Goal: Task Accomplishment & Management: Use online tool/utility

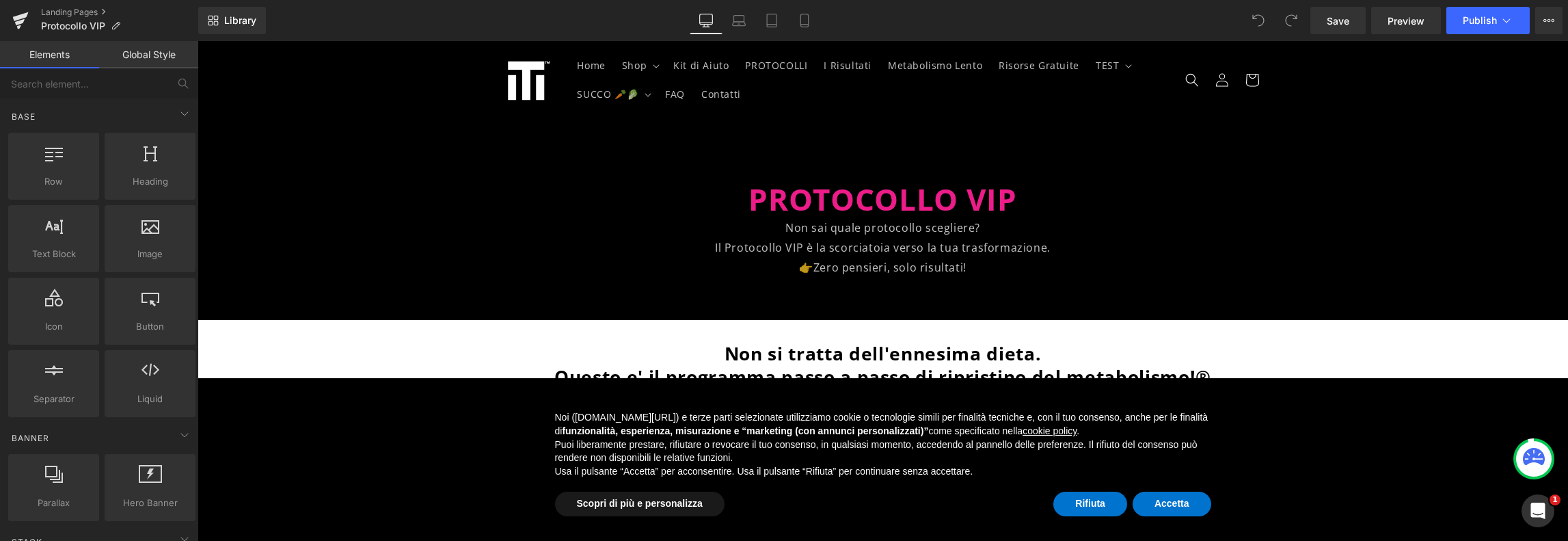
scroll to position [206, 0]
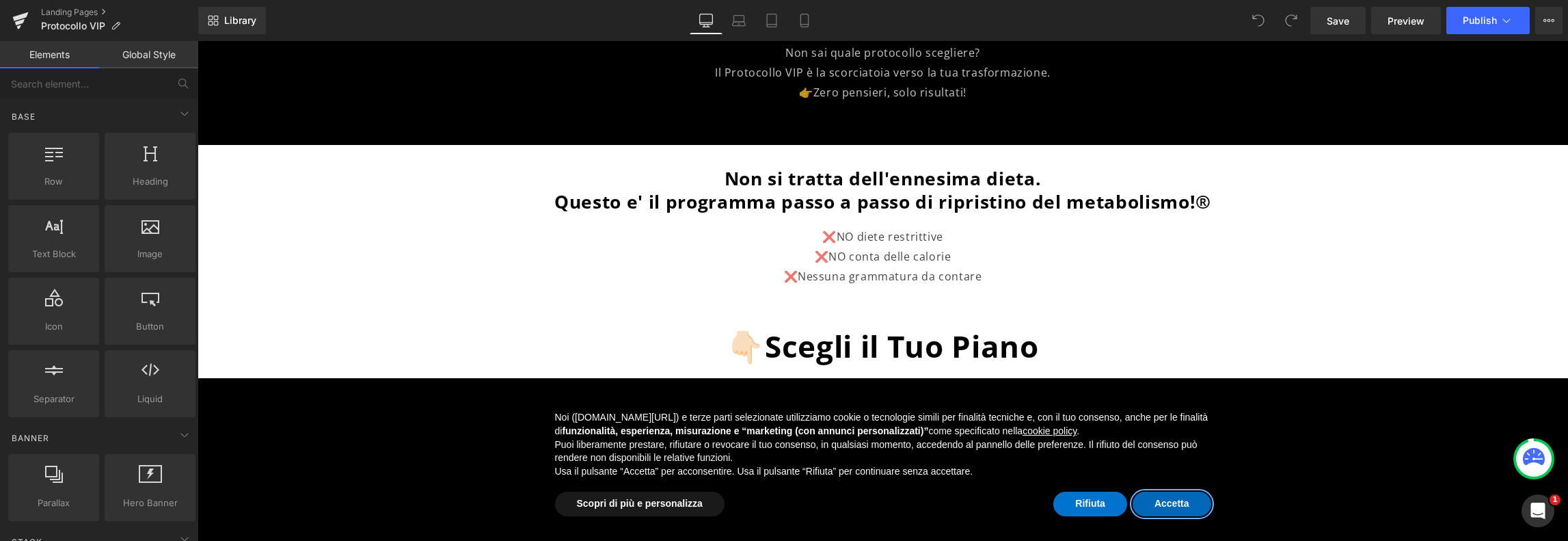
click at [1170, 508] on button "Accetta" at bounding box center [1172, 504] width 78 height 25
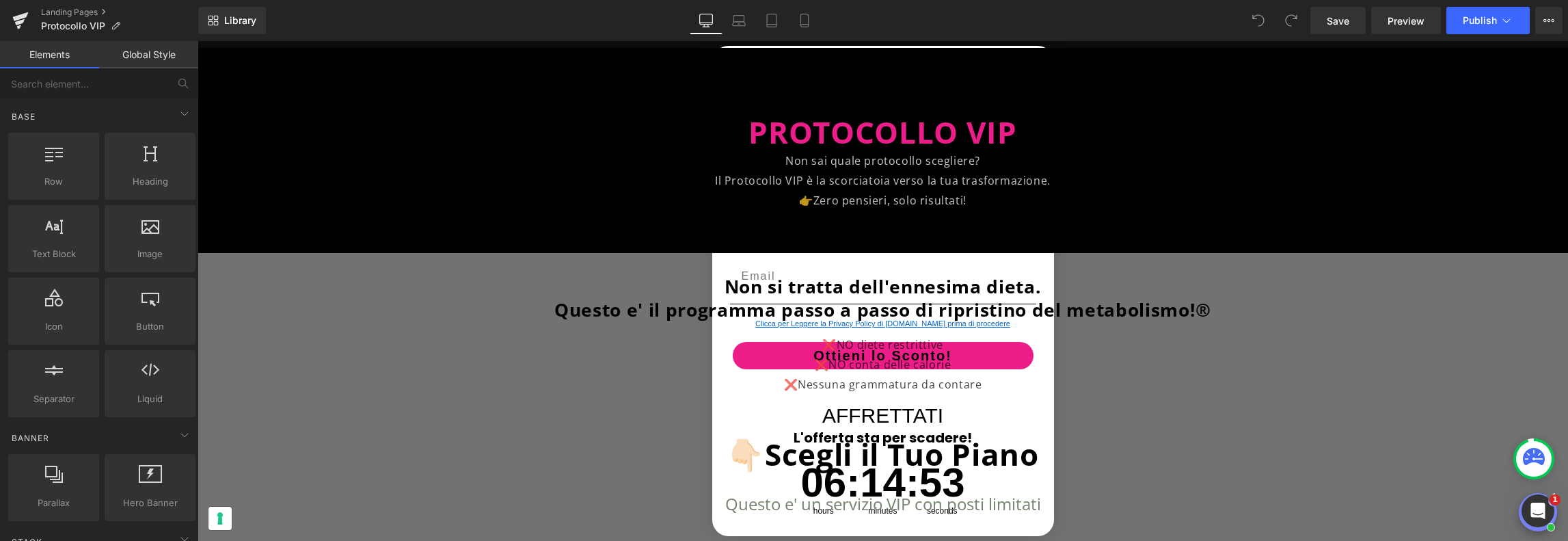
scroll to position [0, 0]
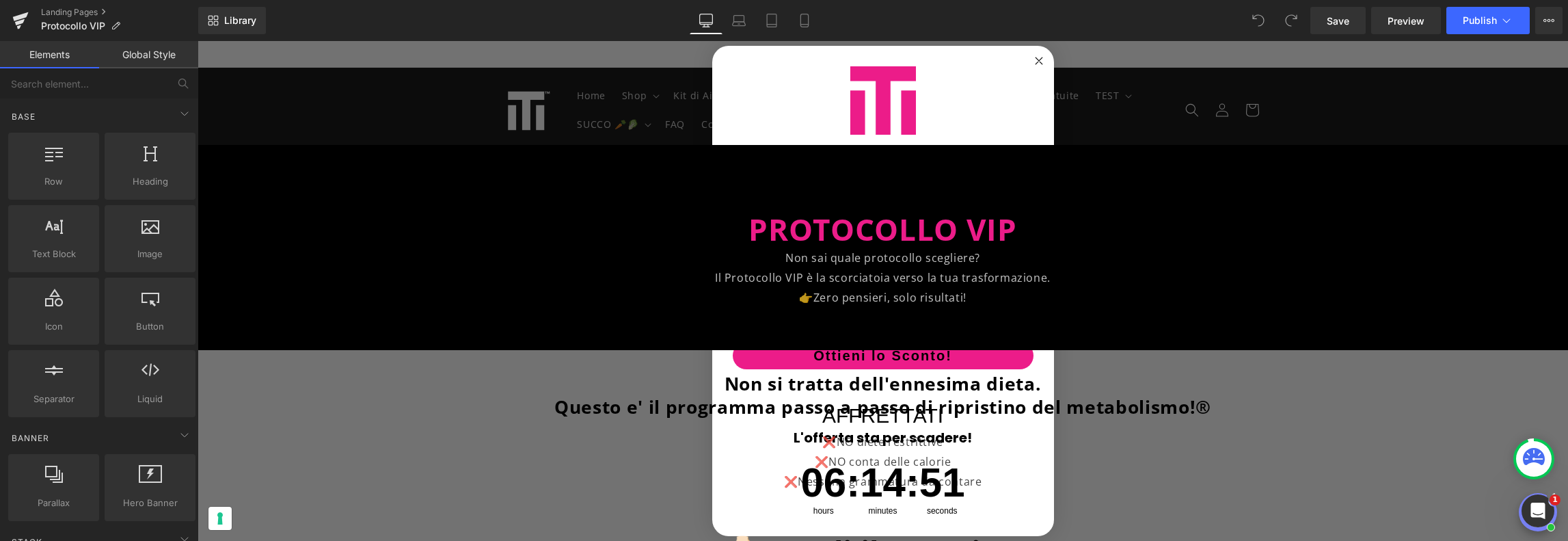
click at [998, 60] on div "POPUP Form" at bounding box center [883, 100] width 314 height 82
click at [1014, 61] on div "POPUP Form" at bounding box center [883, 100] width 314 height 82
click at [998, 54] on form "Sconto per il tuo primo acquisto? SCONTO 10% Ti piace l'idea? Registrati per ot…" at bounding box center [883, 291] width 342 height 491
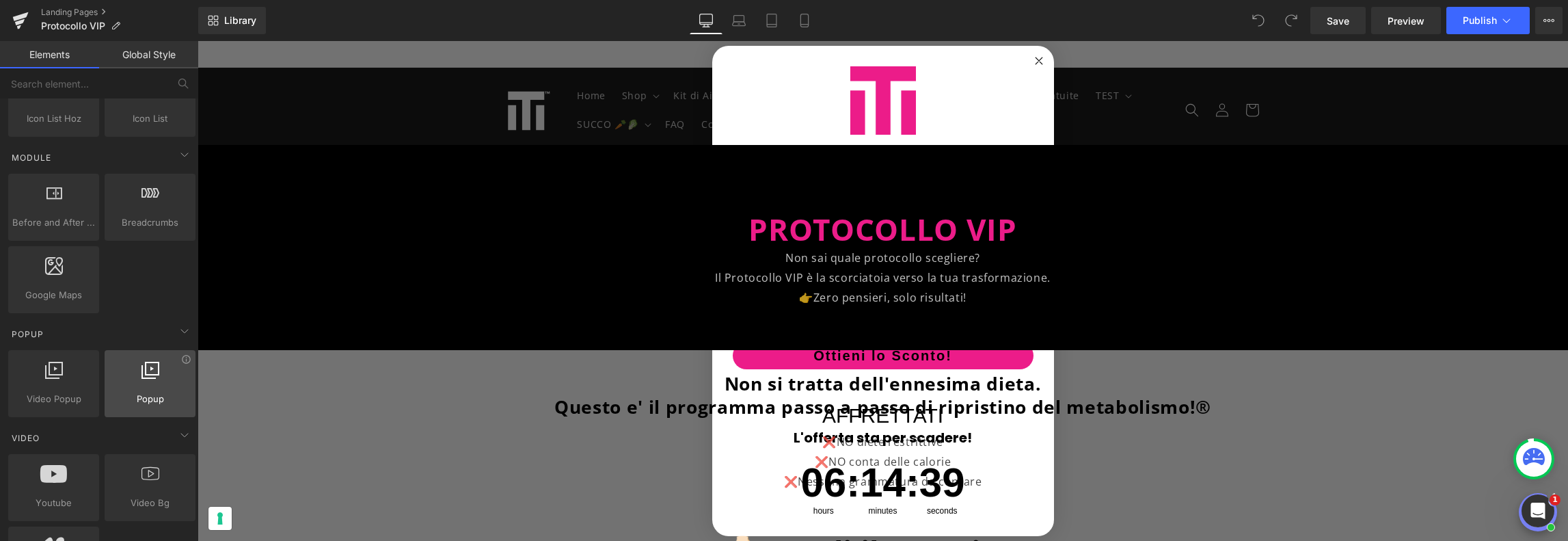
scroll to position [752, 0]
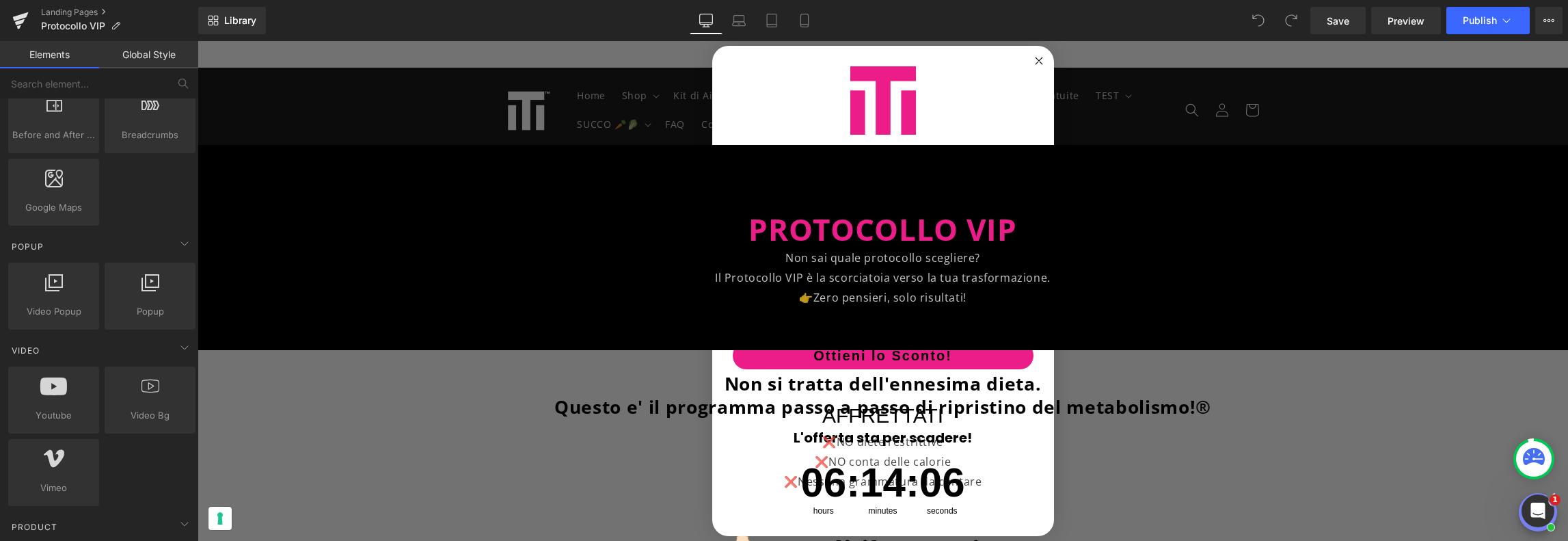
click at [977, 77] on div "POPUP Form" at bounding box center [883, 100] width 314 height 82
click at [971, 60] on div "POPUP Form" at bounding box center [883, 100] width 314 height 82
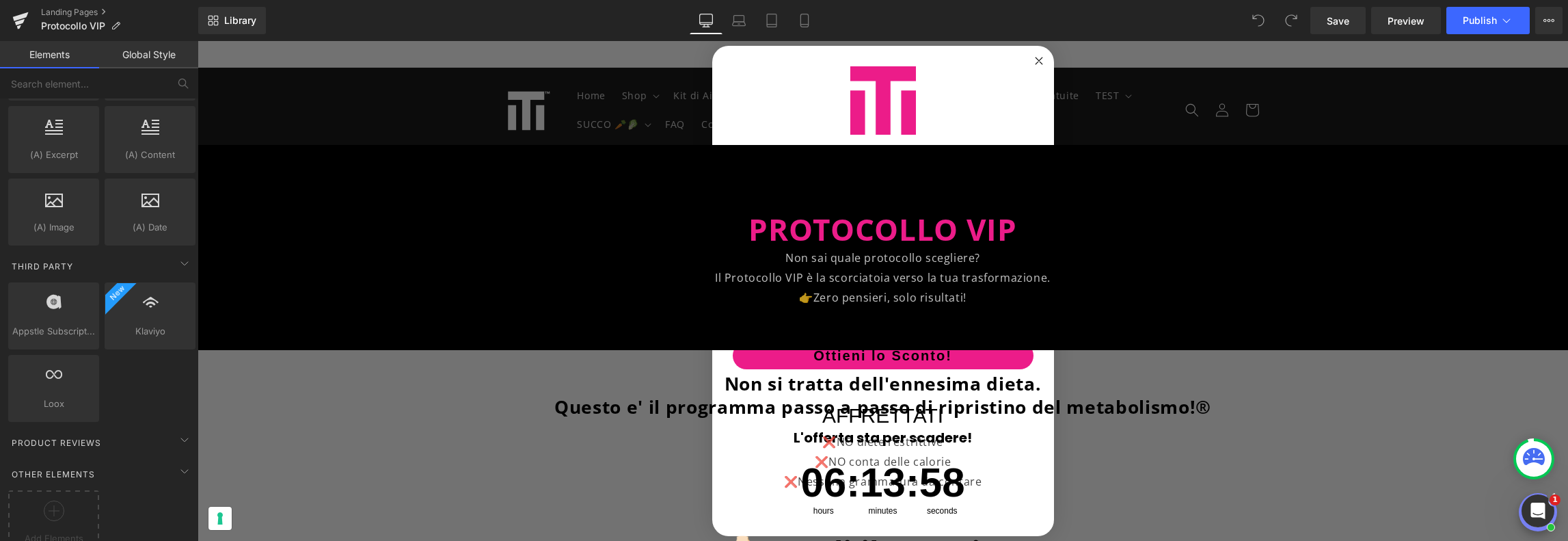
scroll to position [2699, 0]
click at [794, 67] on div "POPUP Form" at bounding box center [883, 100] width 314 height 82
click at [1003, 63] on div "POPUP Form" at bounding box center [883, 100] width 314 height 82
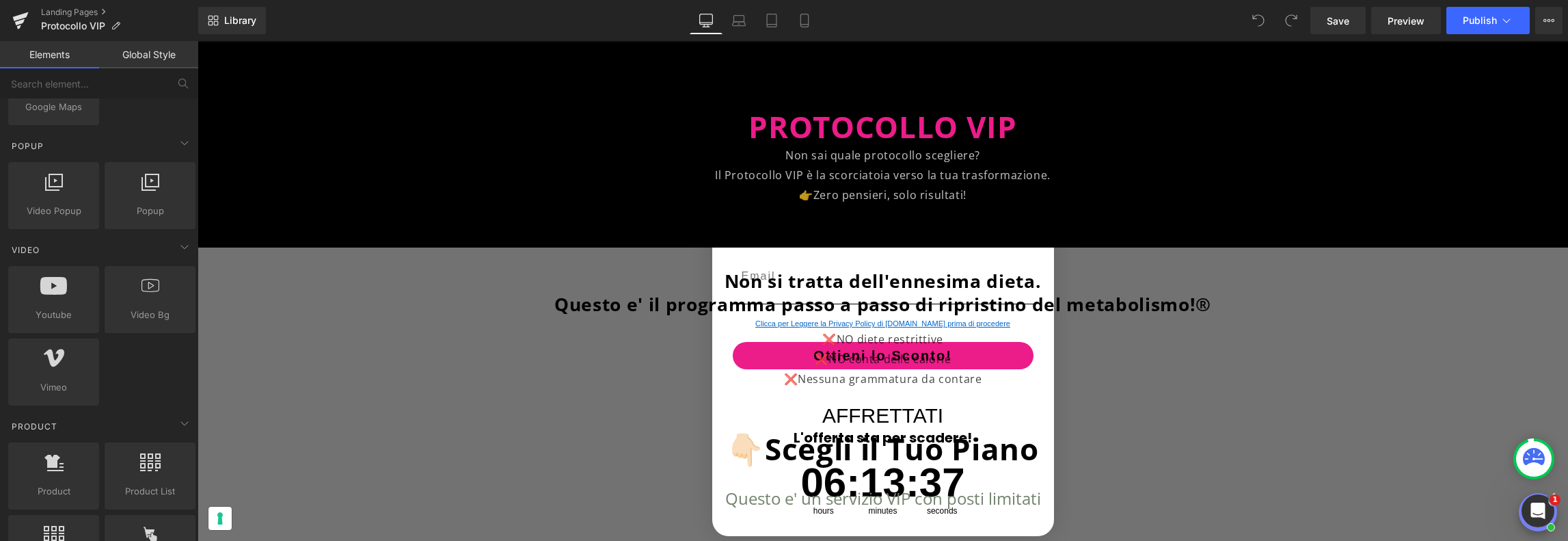
scroll to position [0, 0]
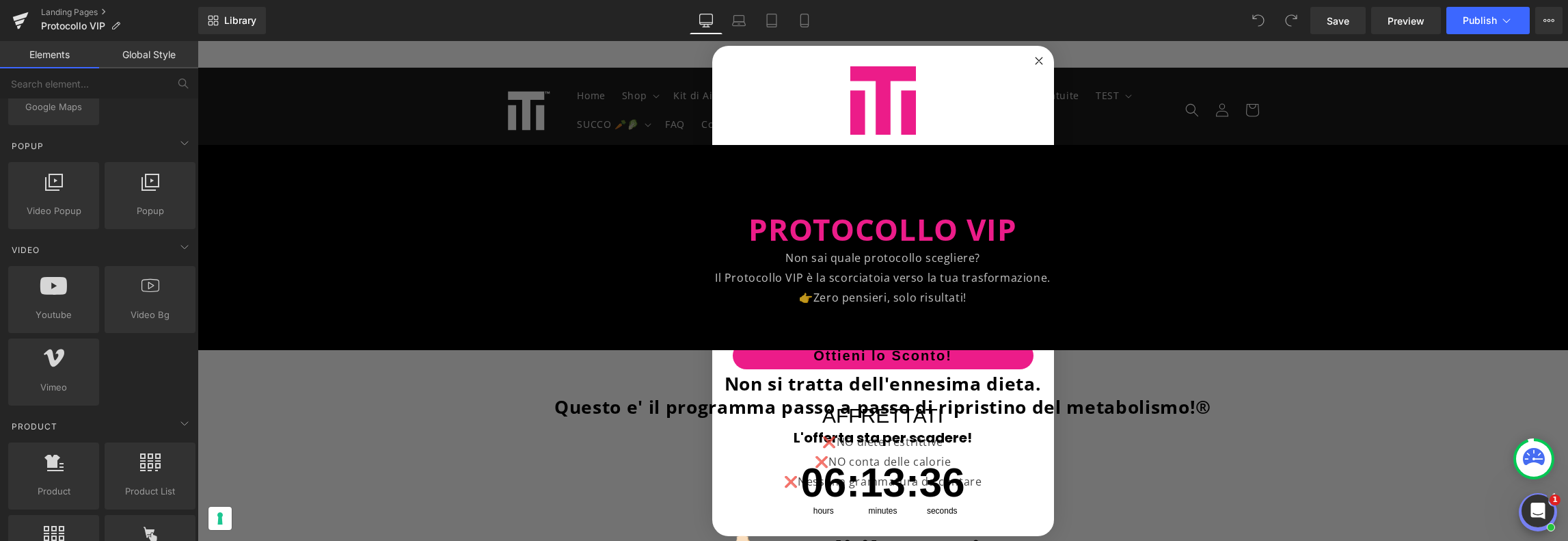
click at [1000, 60] on div "POPUP Form" at bounding box center [883, 100] width 314 height 82
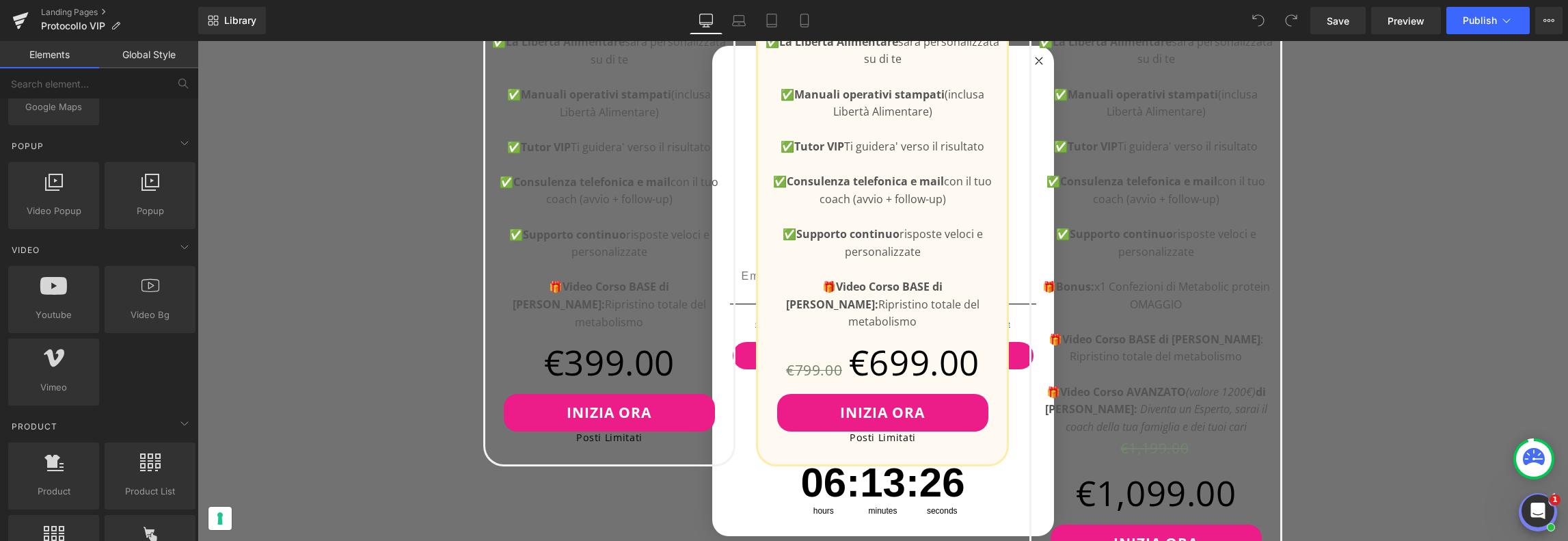
scroll to position [889, 0]
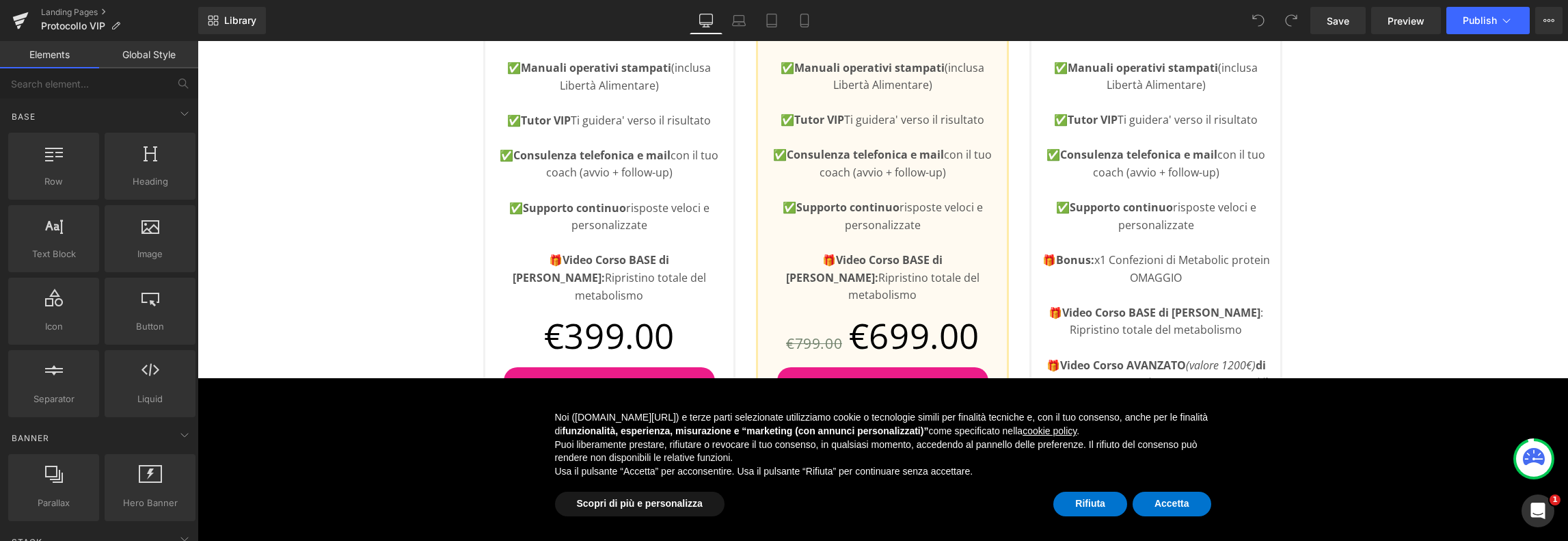
scroll to position [1026, 0]
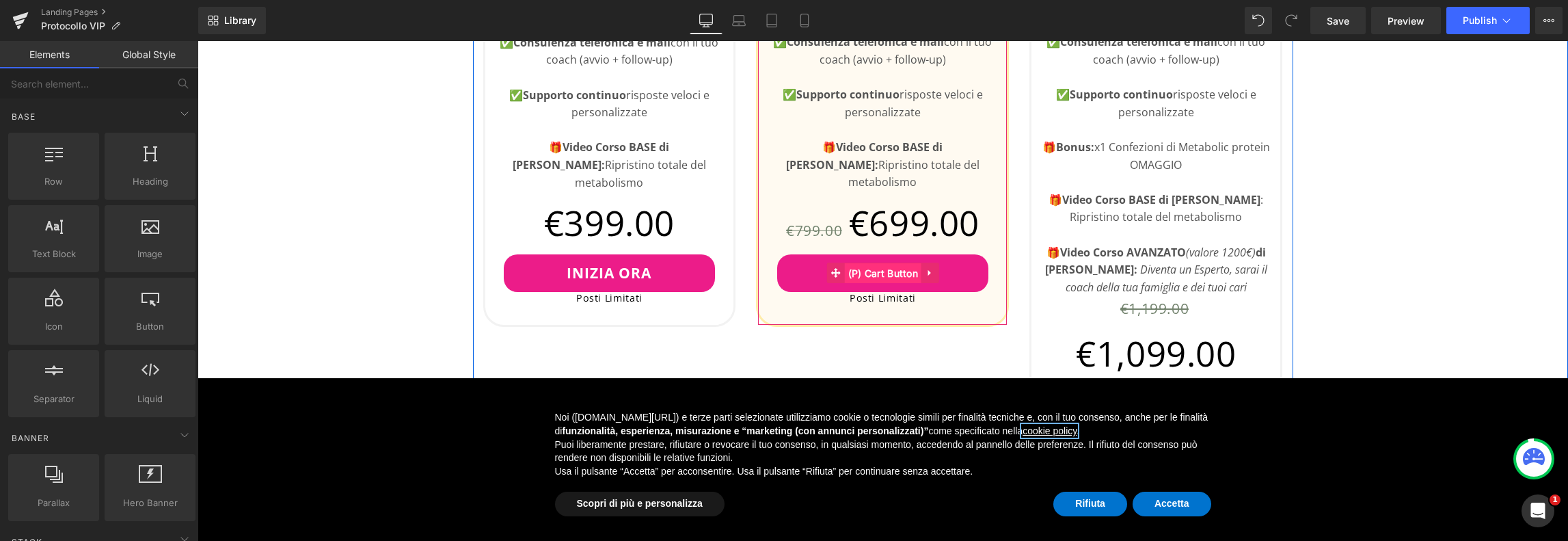
click at [882, 264] on span "(P) Cart Button" at bounding box center [883, 274] width 77 height 20
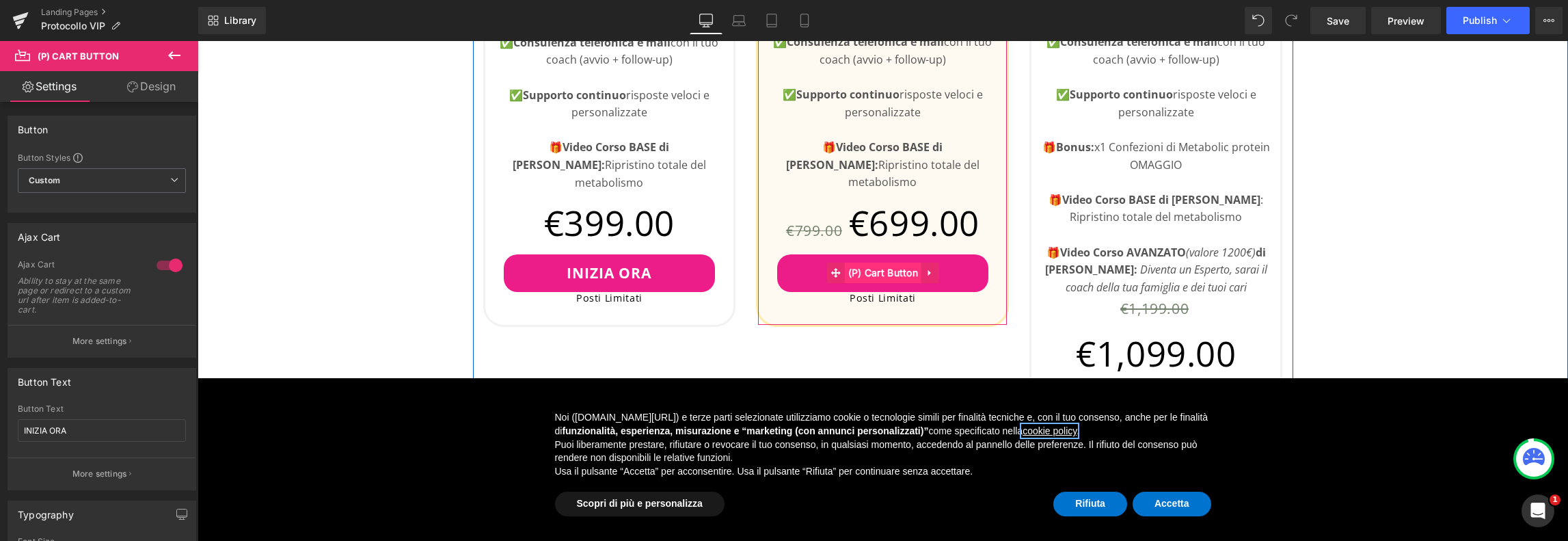
click at [900, 263] on span "(P) Cart Button" at bounding box center [883, 273] width 77 height 20
click at [173, 59] on icon at bounding box center [174, 55] width 17 height 17
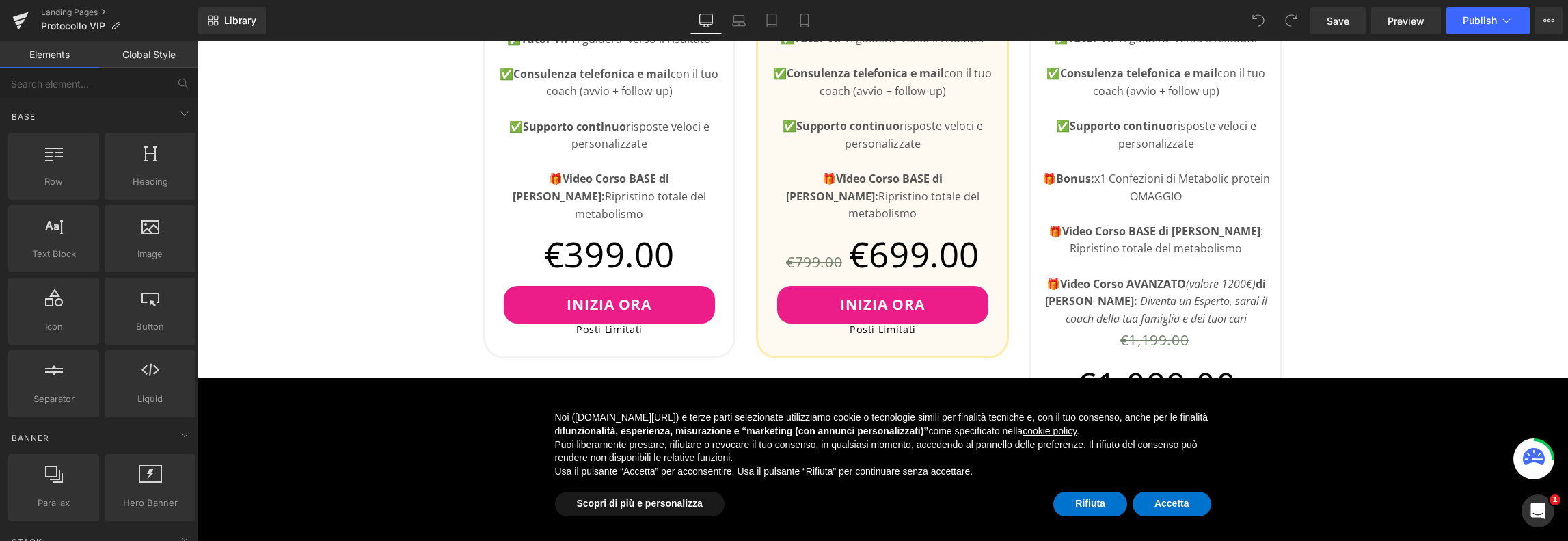
scroll to position [1026, 0]
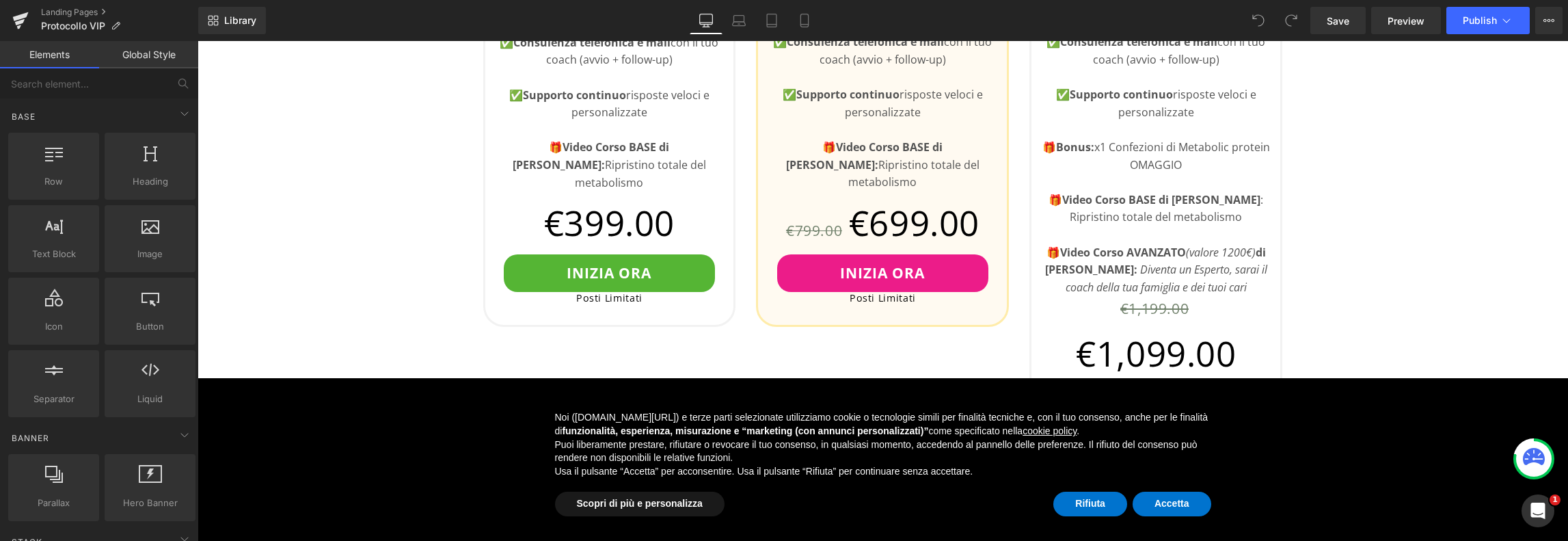
click at [599, 256] on div "INIZIA ORA (P) Cart Button" at bounding box center [609, 273] width 235 height 38
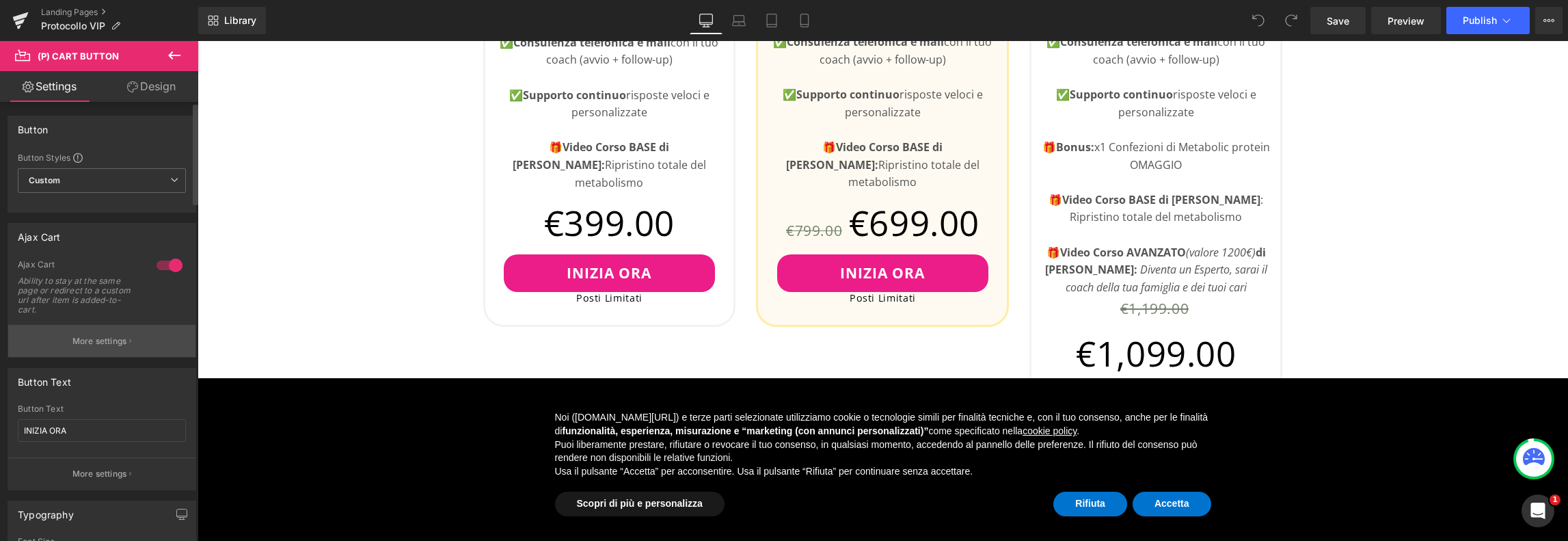
click at [102, 347] on button "More settings" at bounding box center [101, 341] width 187 height 32
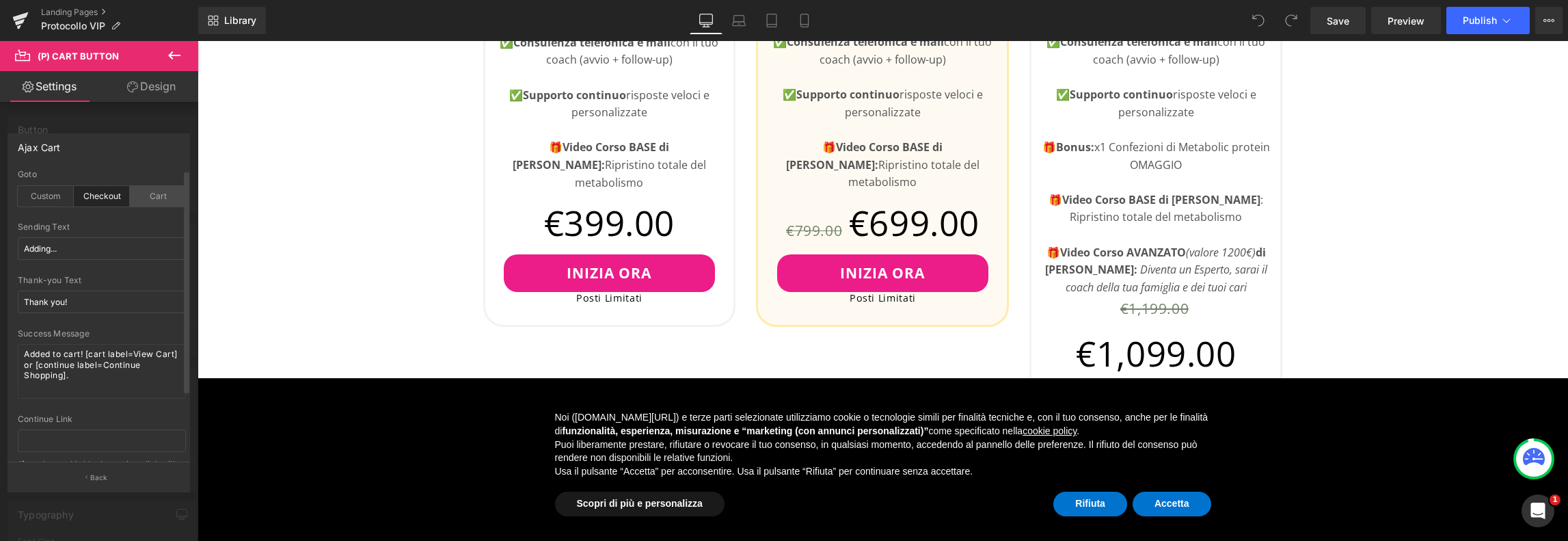
click at [136, 200] on div "Cart" at bounding box center [158, 196] width 56 height 20
click at [92, 197] on div "Checkout" at bounding box center [101, 196] width 56 height 20
click at [146, 194] on div "Cart" at bounding box center [158, 196] width 56 height 20
click at [142, 194] on div "Cart" at bounding box center [158, 196] width 56 height 20
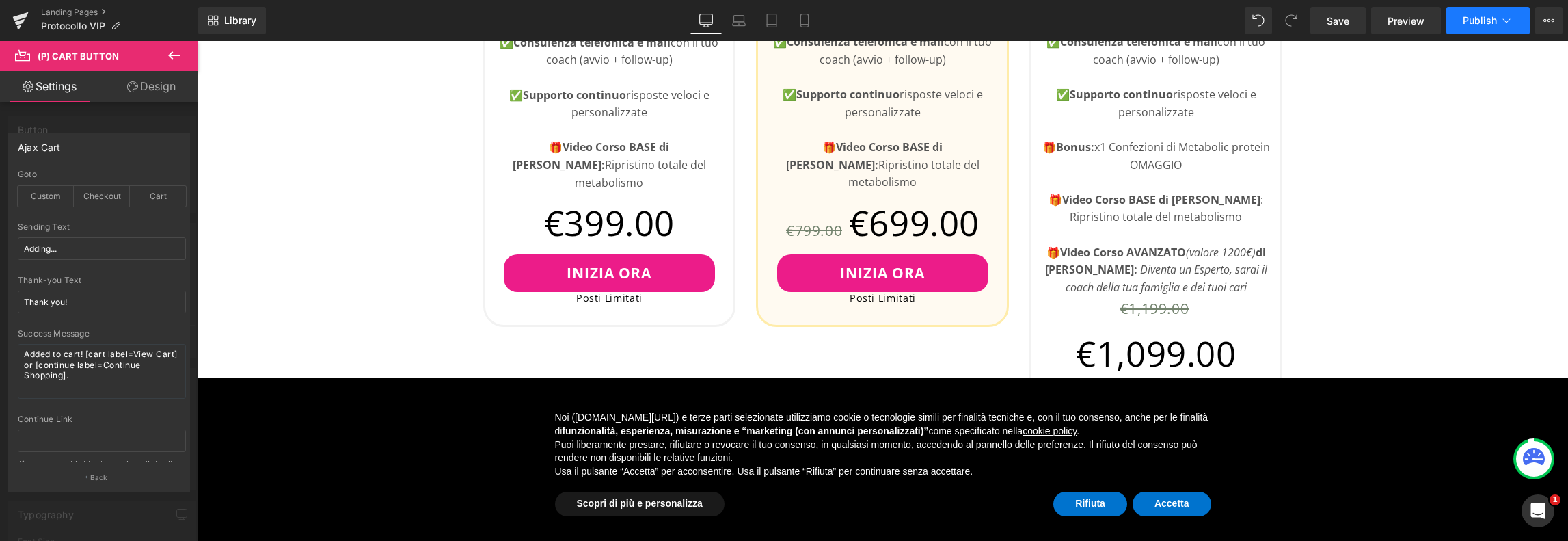
click at [1470, 14] on button "Publish" at bounding box center [1488, 20] width 84 height 28
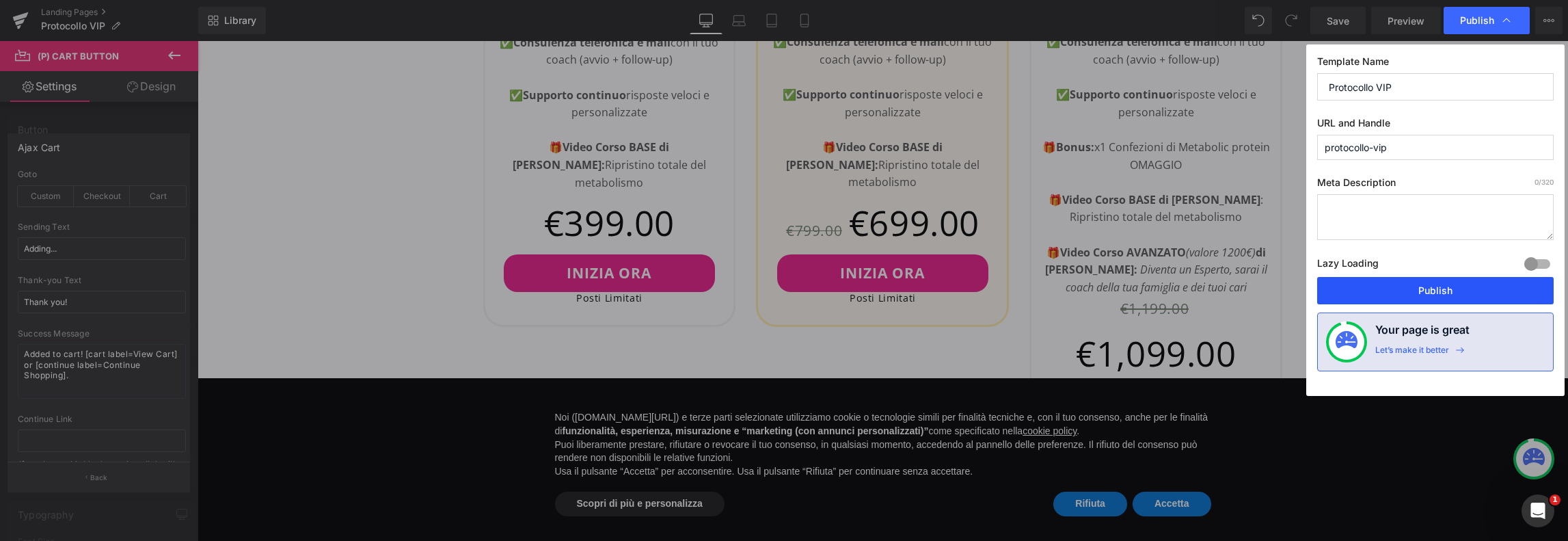
click at [1425, 293] on button "Publish" at bounding box center [1435, 291] width 237 height 28
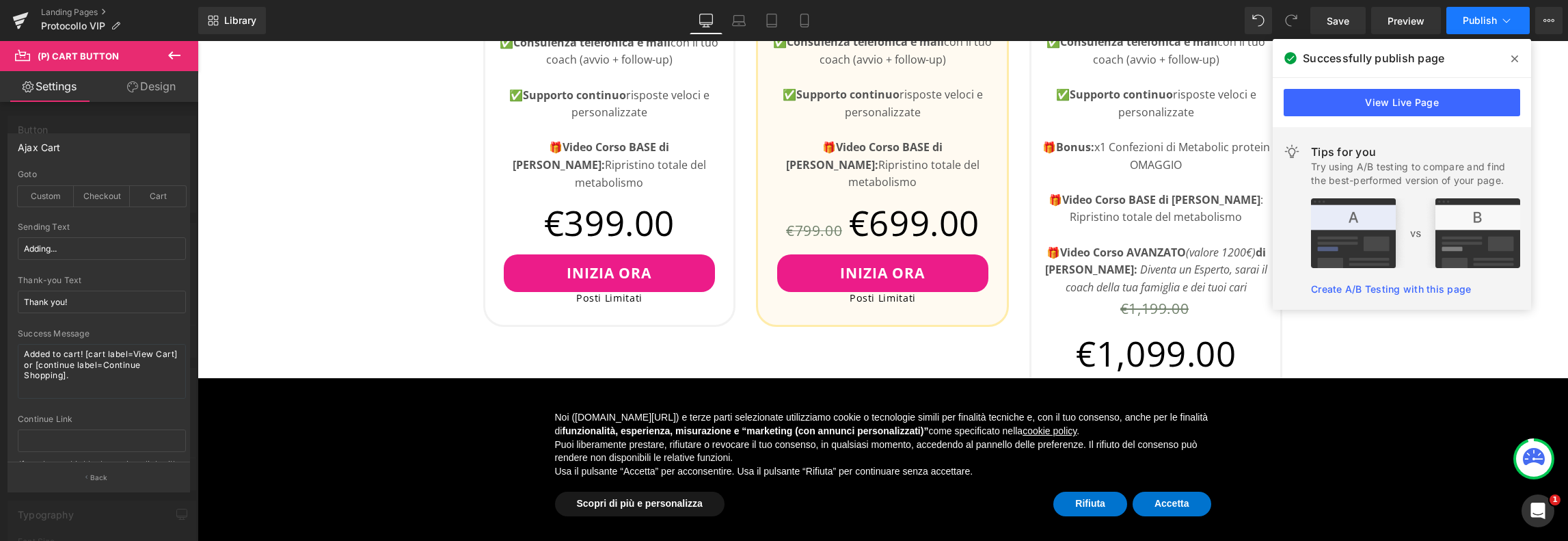
click at [1468, 19] on span "Publish" at bounding box center [1480, 20] width 34 height 11
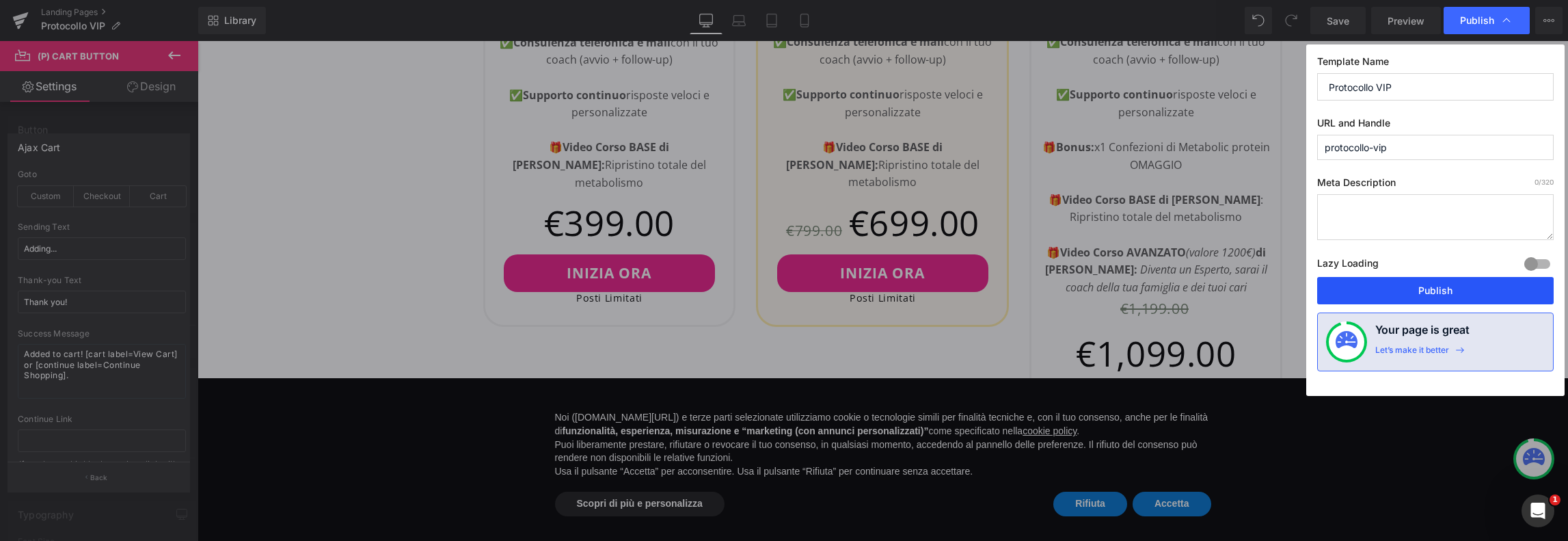
click at [1391, 293] on button "Publish" at bounding box center [1435, 291] width 237 height 28
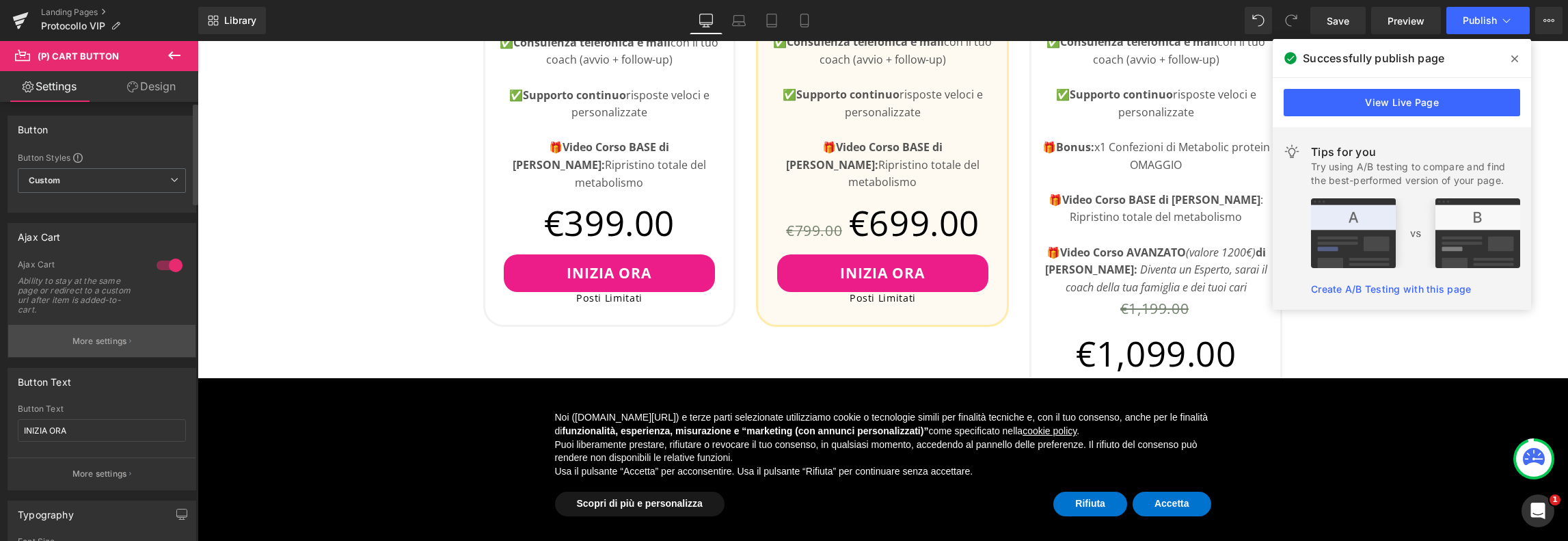
click at [97, 335] on p "More settings" at bounding box center [99, 341] width 54 height 12
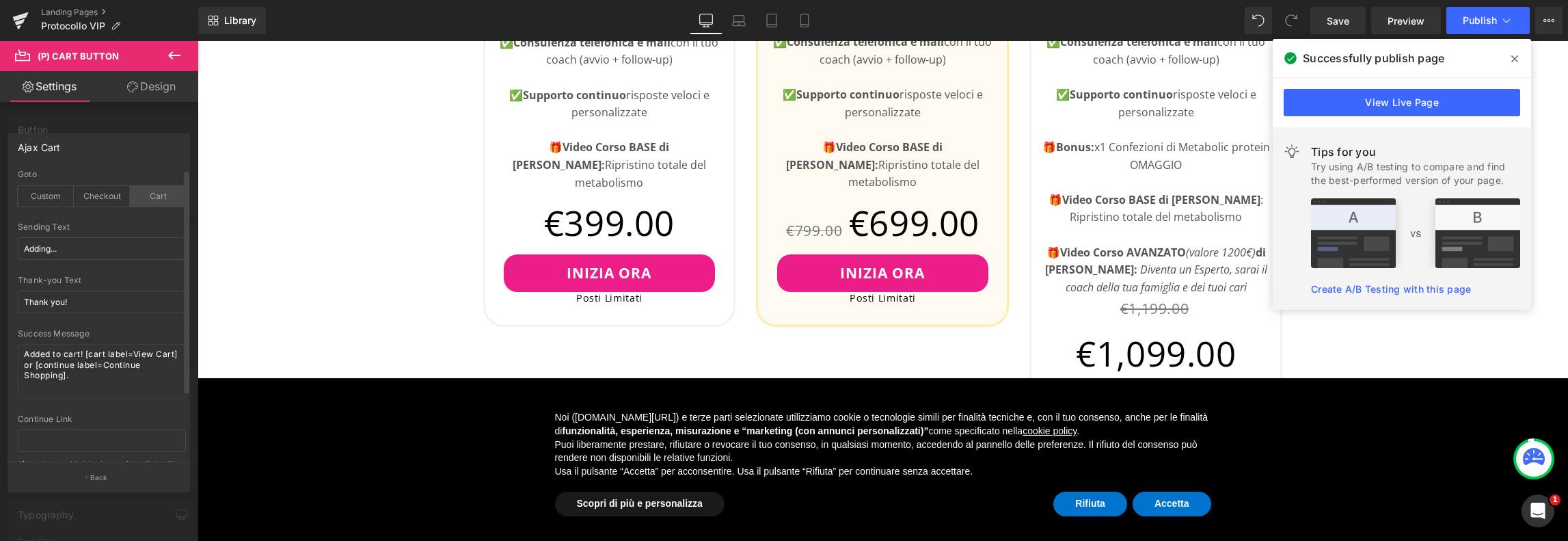
click at [146, 196] on div "Cart" at bounding box center [158, 196] width 56 height 20
click at [77, 436] on input "text" at bounding box center [101, 441] width 169 height 22
click at [57, 199] on div "Custom" at bounding box center [45, 196] width 56 height 20
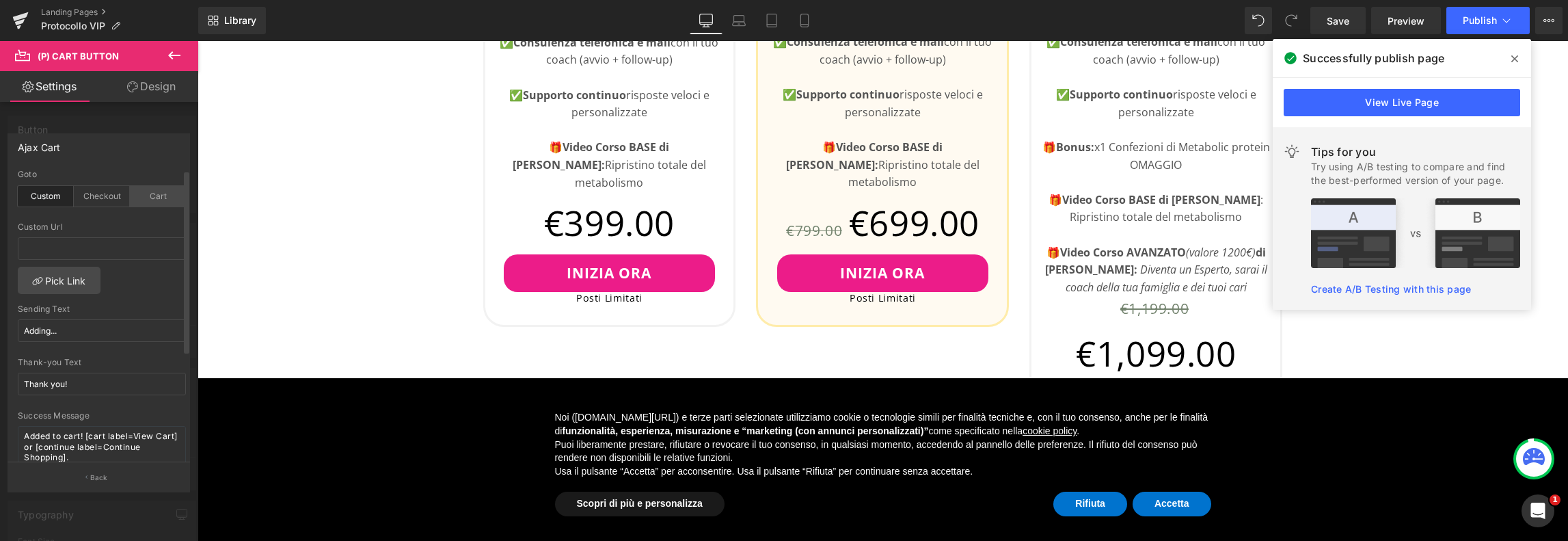
click at [138, 197] on div "Cart" at bounding box center [158, 196] width 56 height 20
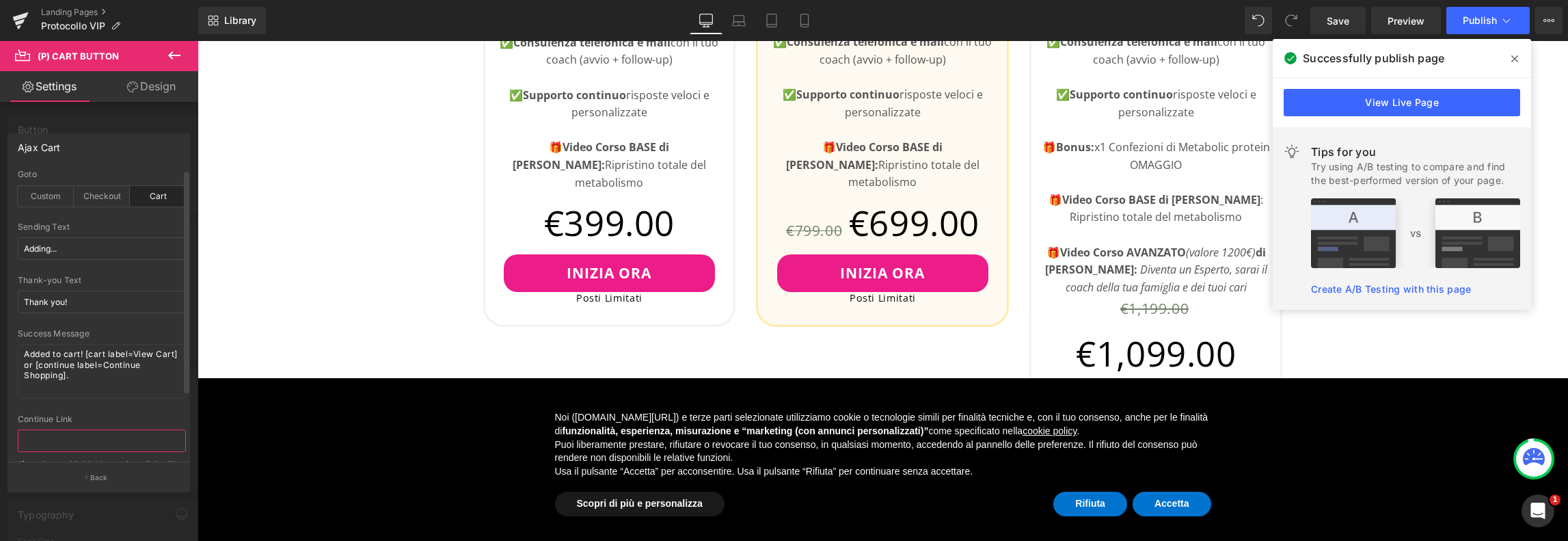
click at [67, 440] on input "text" at bounding box center [101, 441] width 169 height 22
click at [108, 478] on button "Back" at bounding box center [99, 476] width 182 height 30
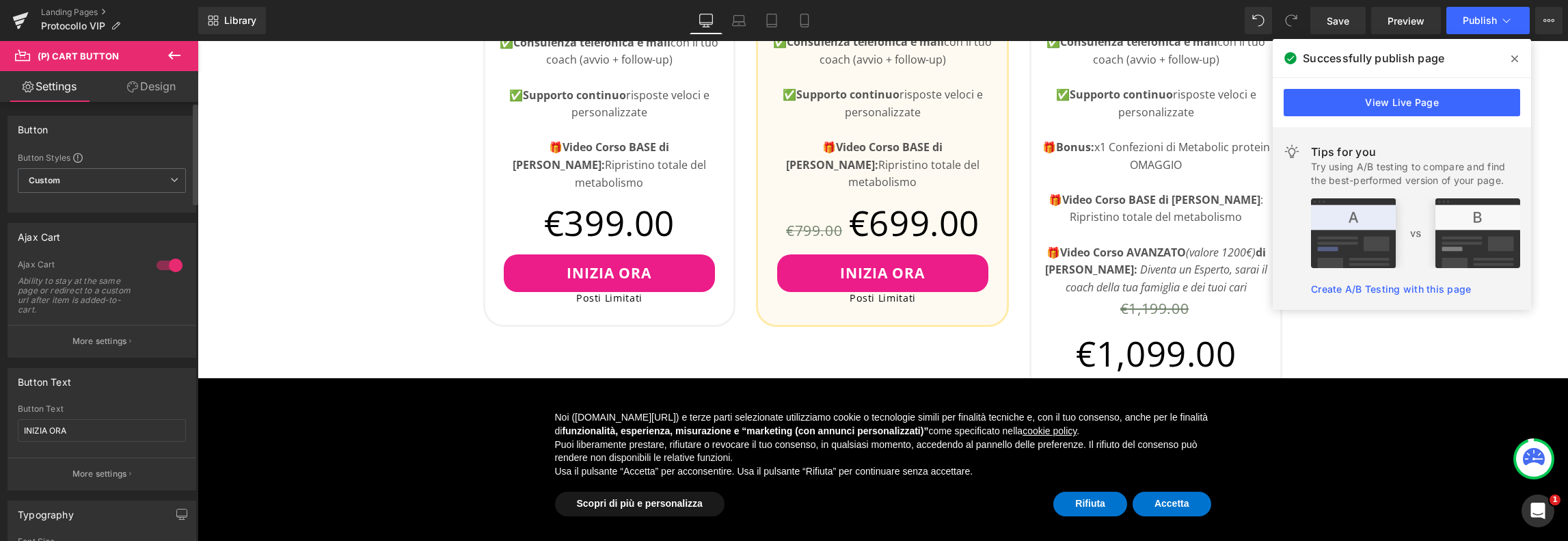
click at [153, 266] on div at bounding box center [170, 265] width 33 height 22
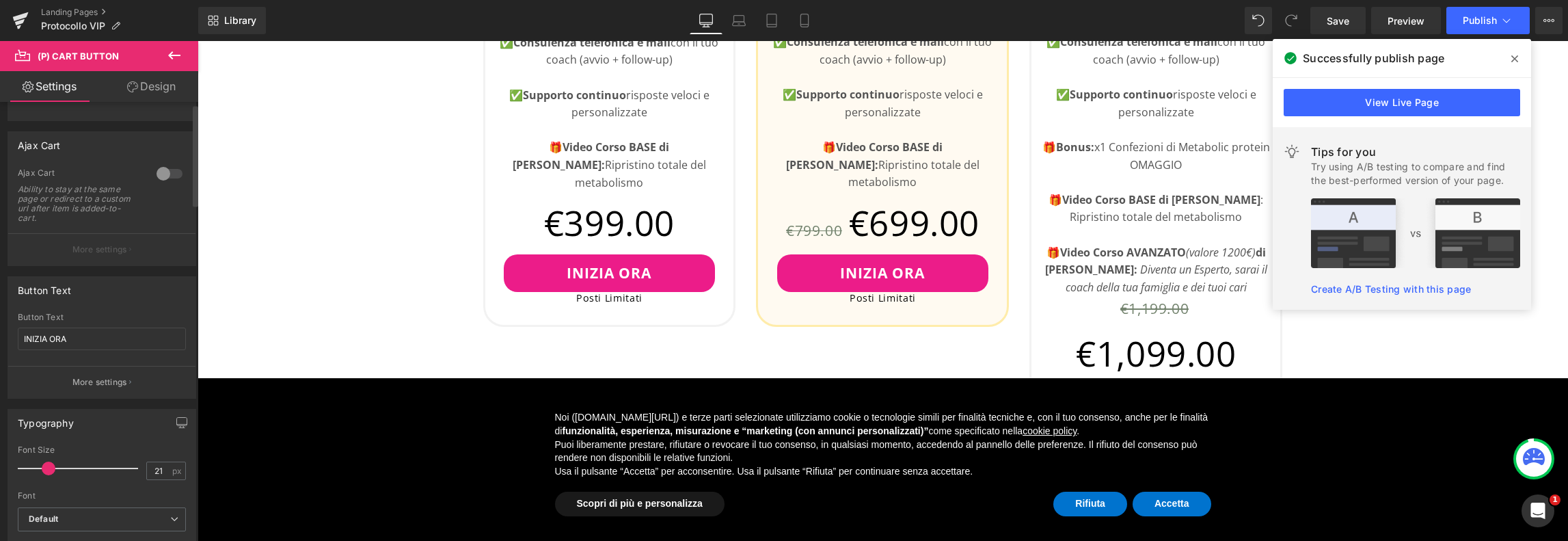
scroll to position [136, 0]
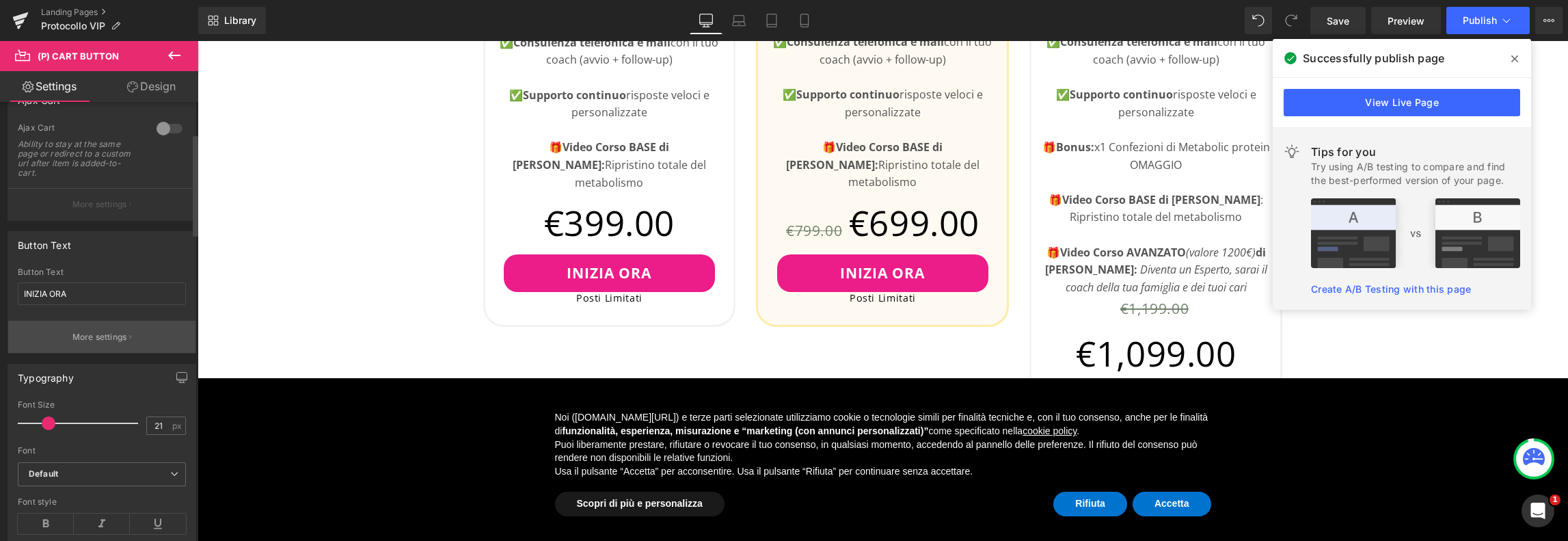
click at [112, 332] on p "More settings" at bounding box center [99, 336] width 54 height 12
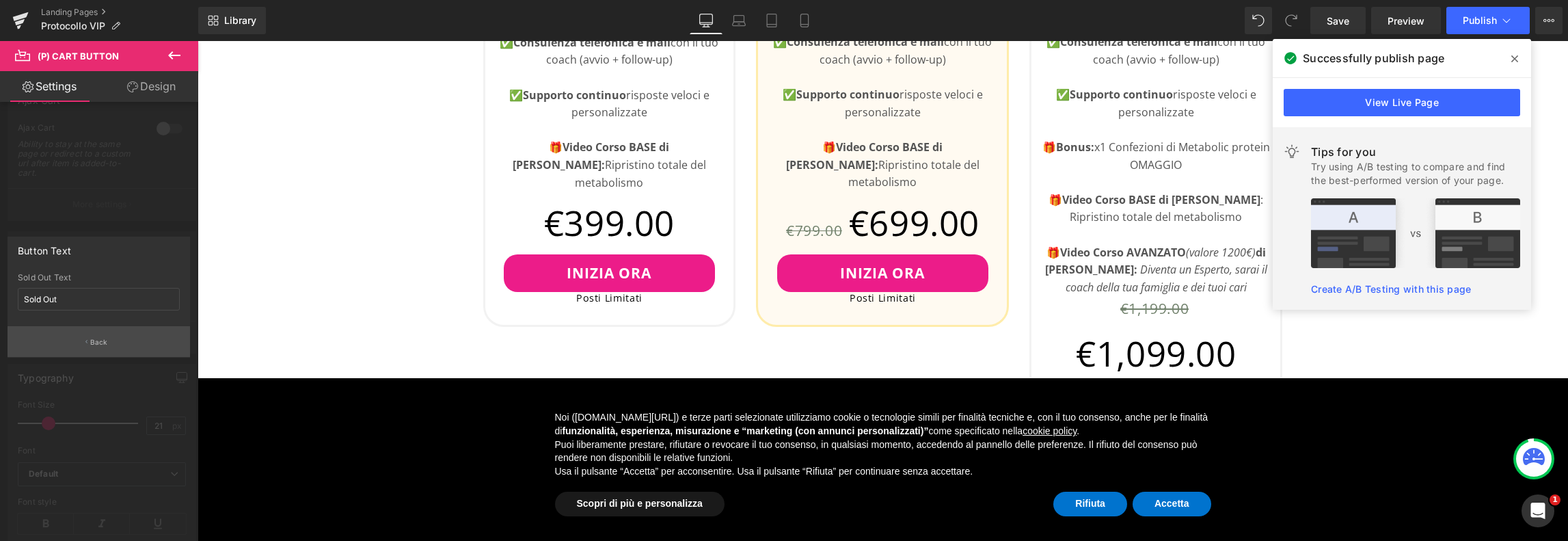
click at [85, 338] on button "Back" at bounding box center [99, 341] width 182 height 30
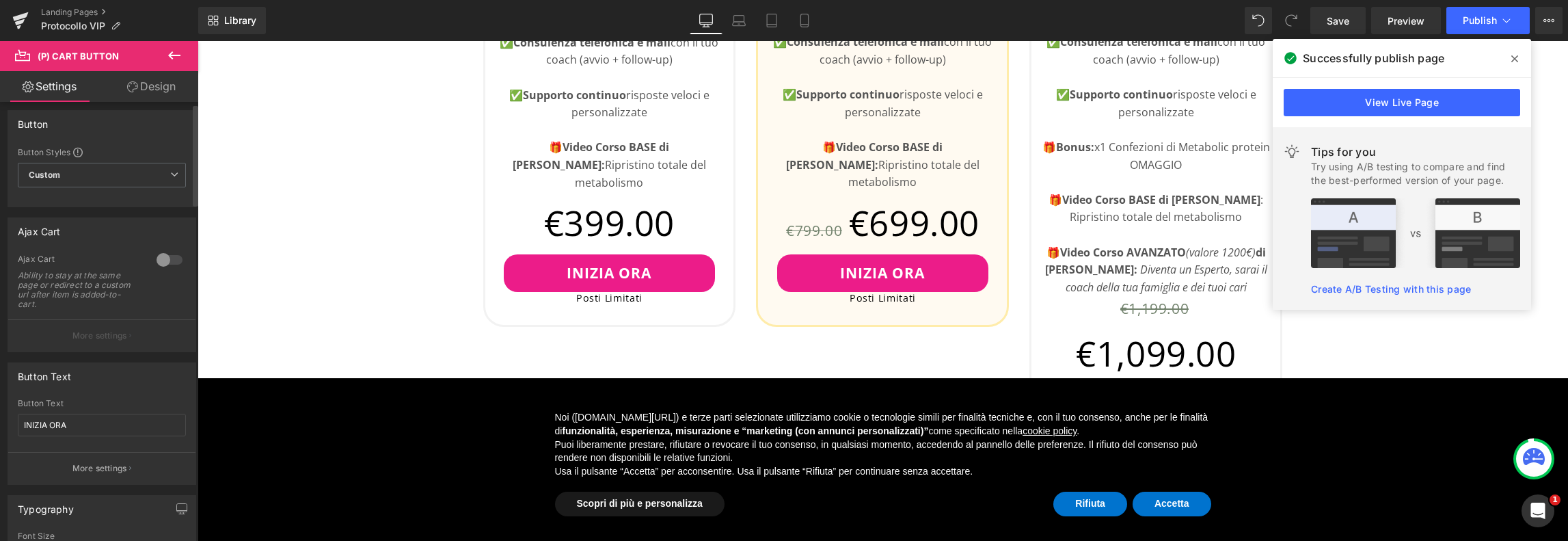
scroll to position [0, 0]
click at [93, 187] on span "Custom Setup Global Style" at bounding box center [101, 181] width 169 height 25
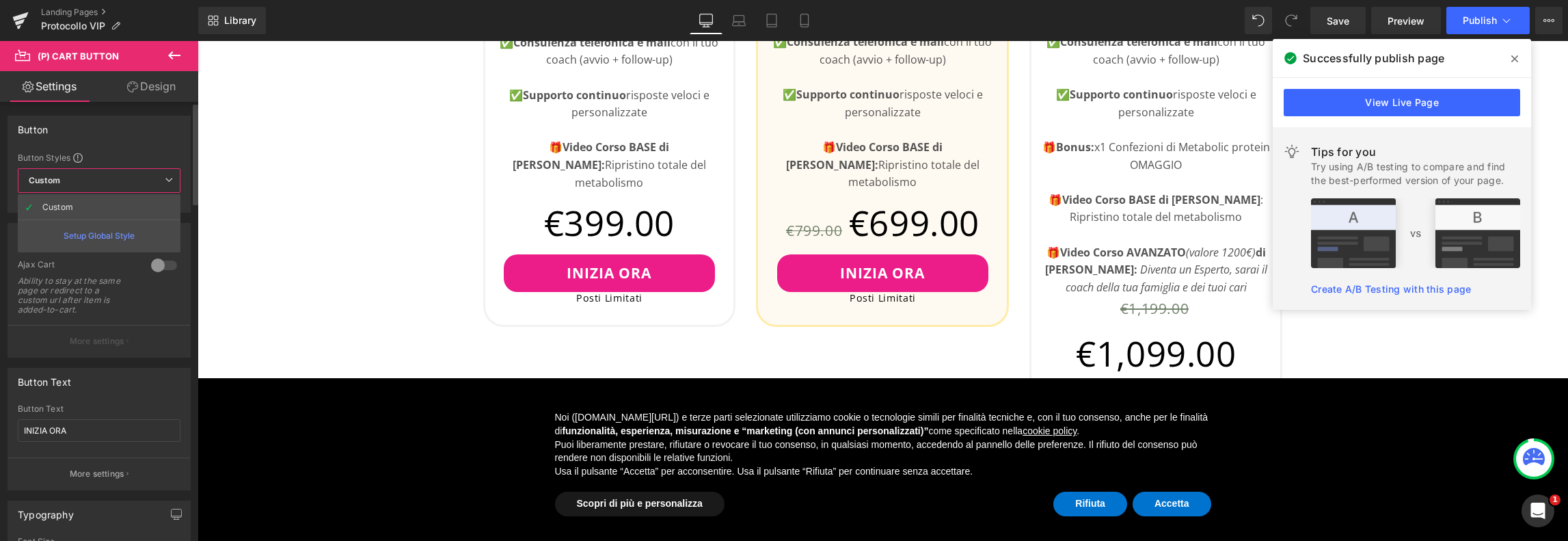
click at [93, 187] on span "Custom Setup Global Style" at bounding box center [99, 181] width 163 height 25
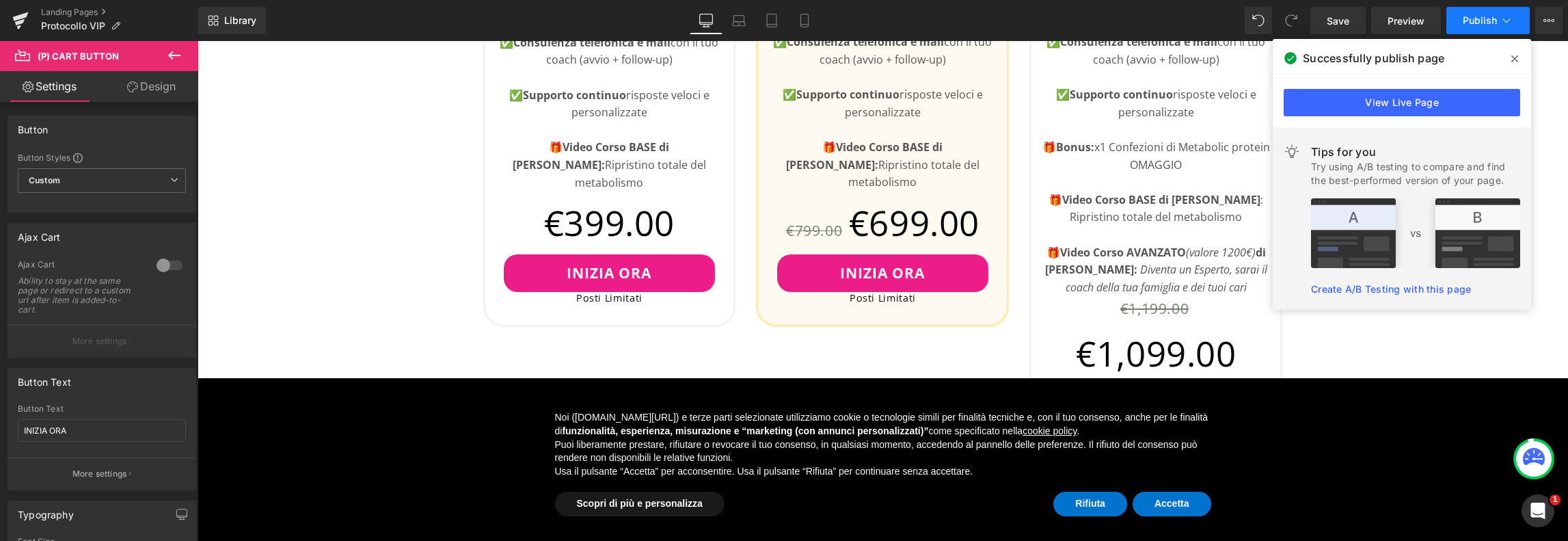
click at [1473, 18] on span "Publish" at bounding box center [1480, 20] width 34 height 11
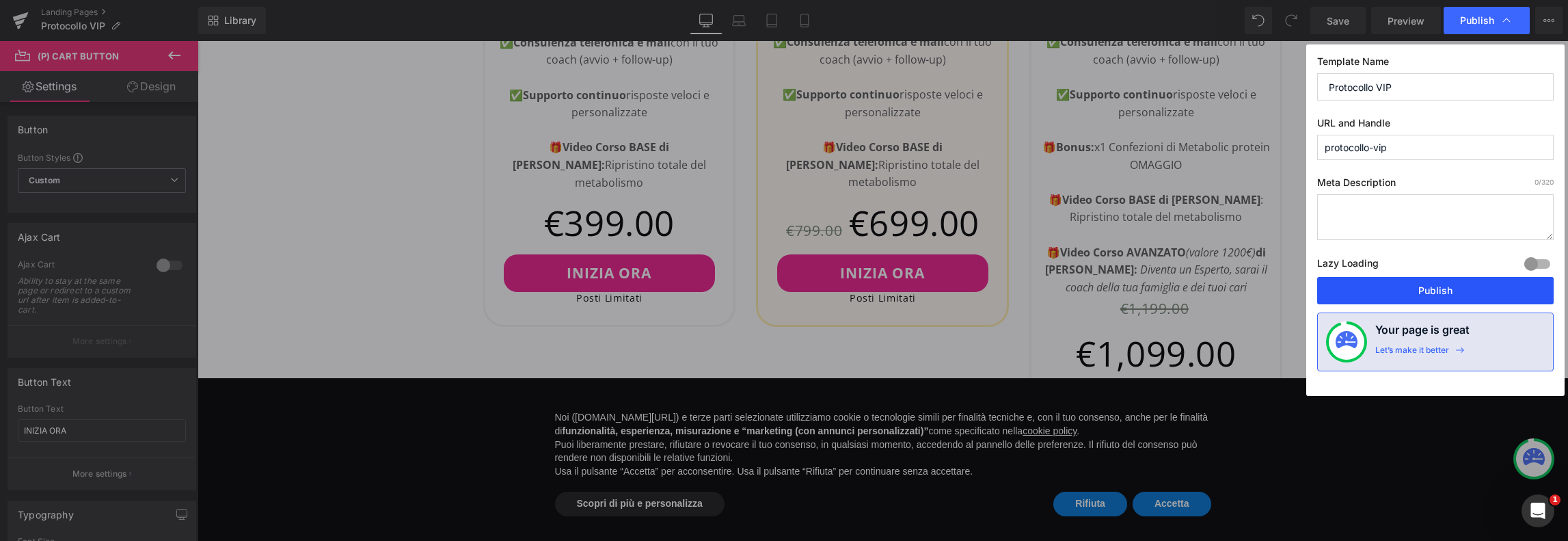
click at [1417, 285] on button "Publish" at bounding box center [1435, 291] width 237 height 28
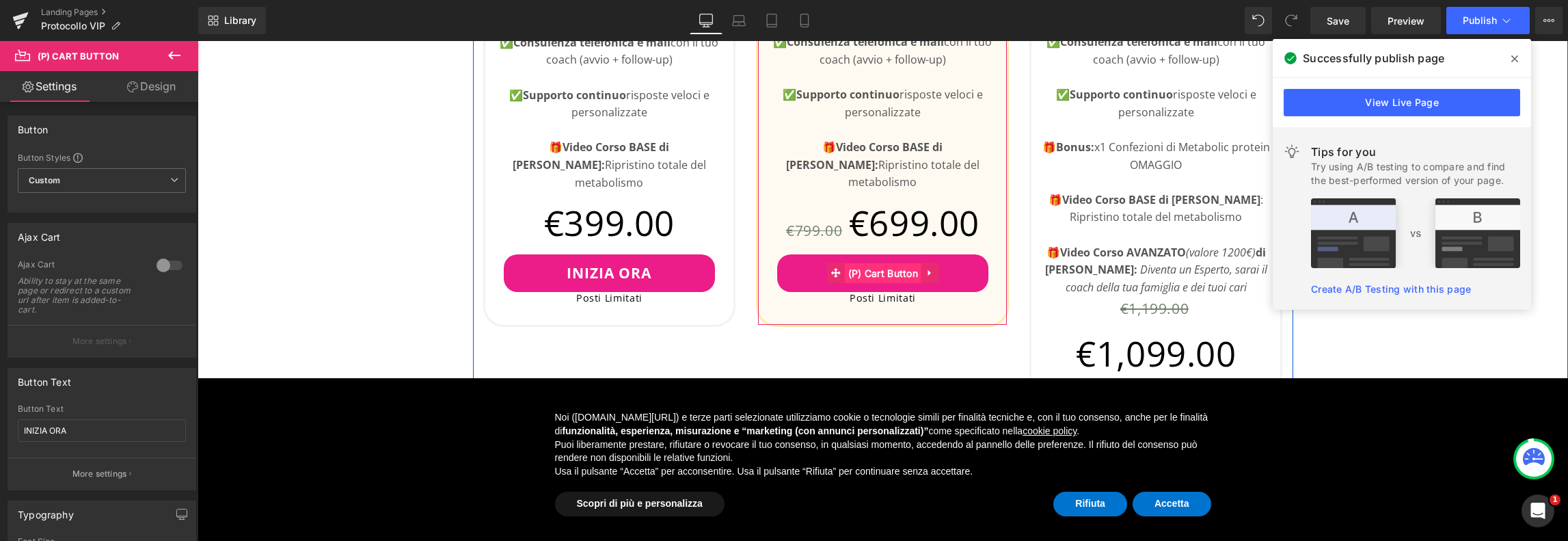
click at [875, 264] on span "(P) Cart Button" at bounding box center [883, 274] width 77 height 20
click at [163, 261] on div at bounding box center [170, 265] width 33 height 22
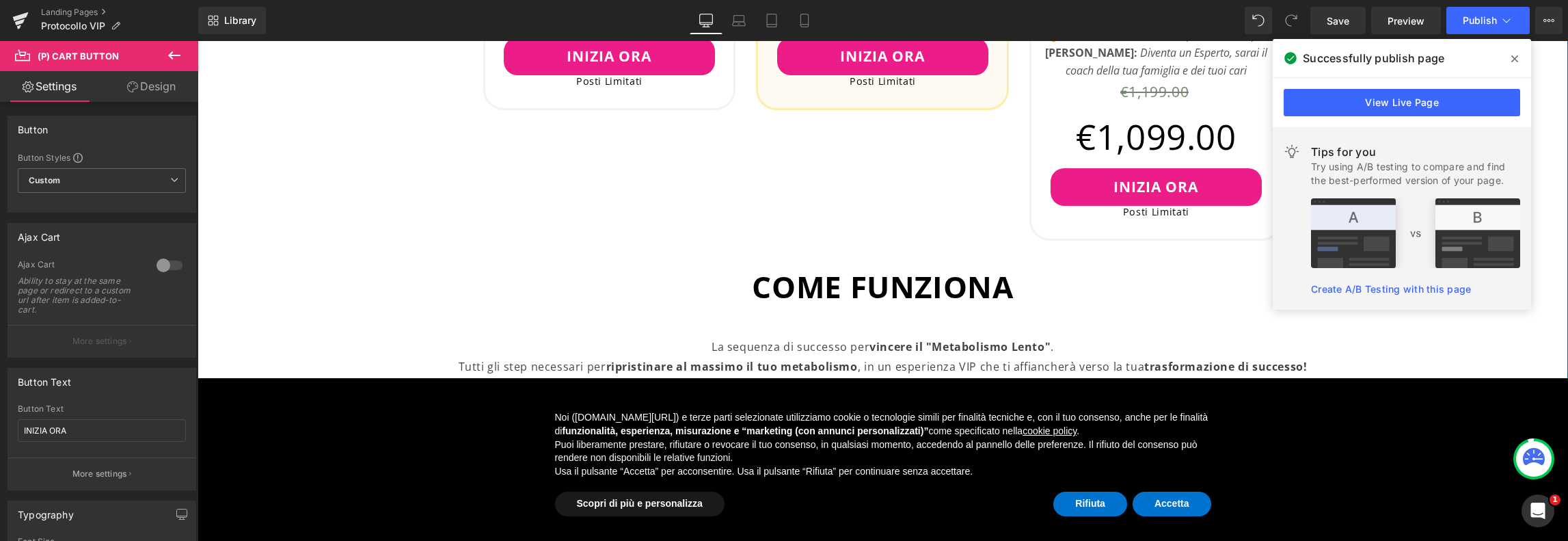
scroll to position [1300, 0]
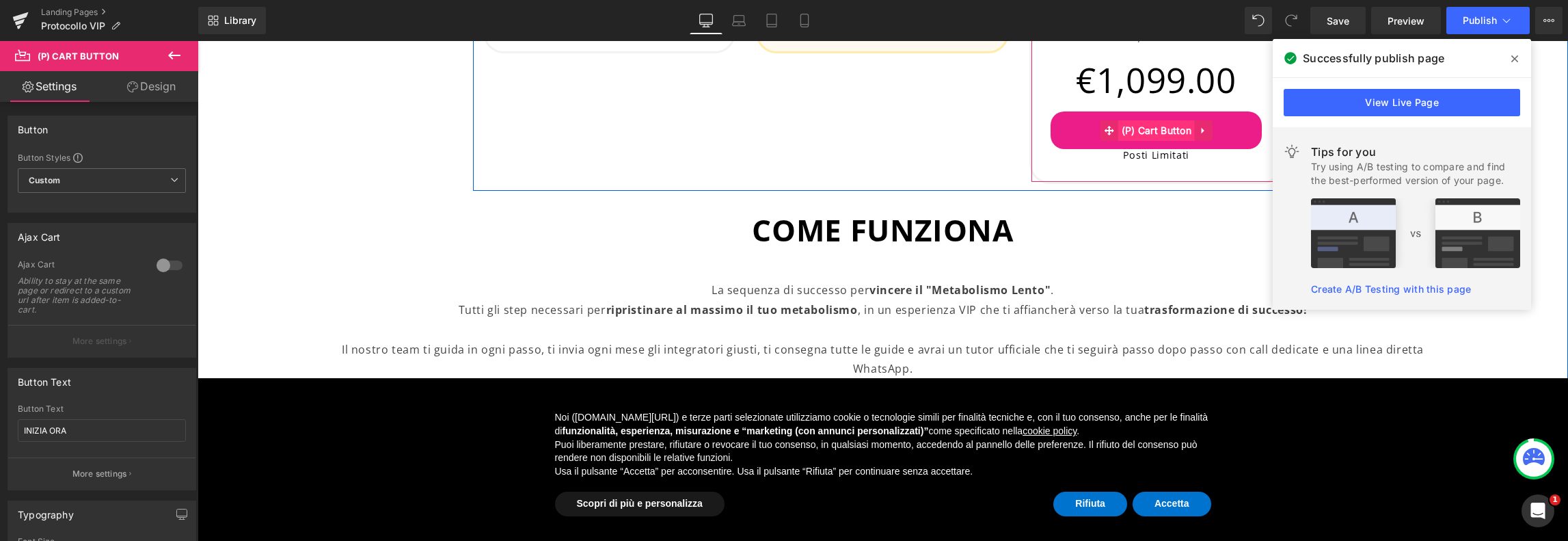
click at [1157, 135] on span "(P) Cart Button" at bounding box center [1157, 131] width 77 height 20
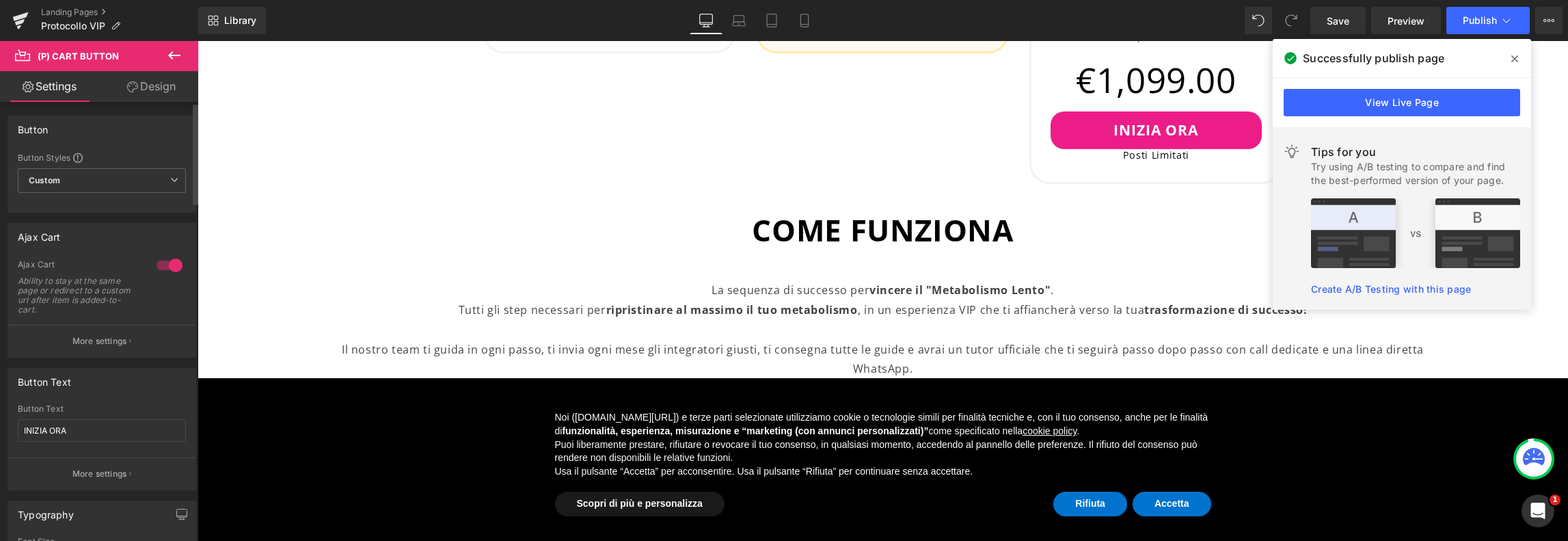
click at [156, 261] on div at bounding box center [170, 265] width 33 height 22
click at [1469, 20] on span "Publish" at bounding box center [1480, 20] width 34 height 11
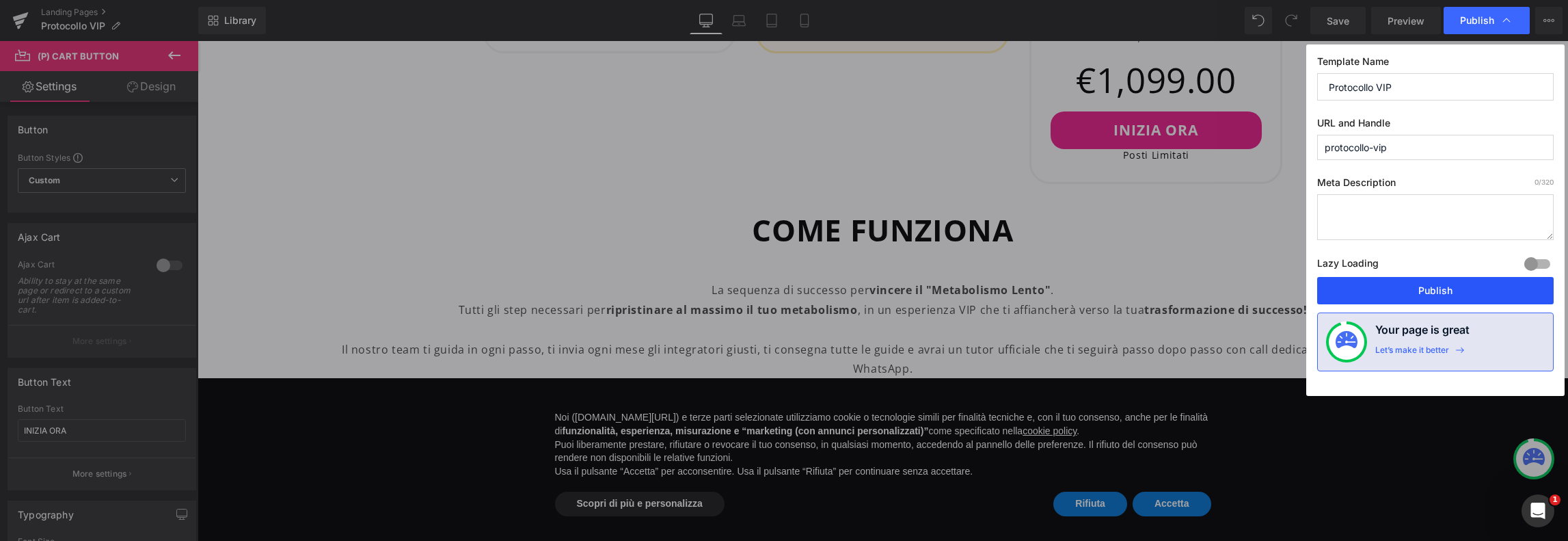
click at [1398, 290] on button "Publish" at bounding box center [1435, 291] width 237 height 28
